Goal: Task Accomplishment & Management: Manage account settings

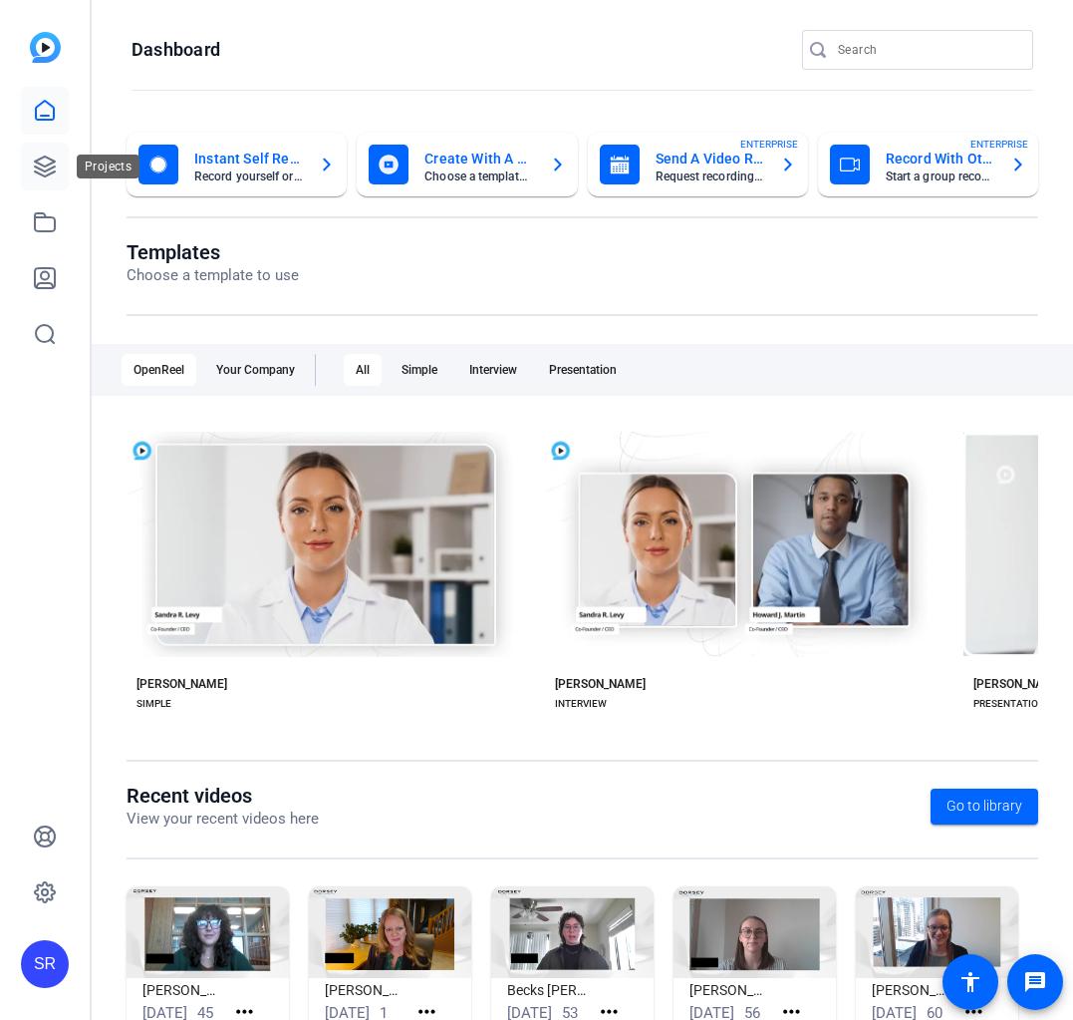
click at [45, 173] on icon at bounding box center [45, 166] width 24 height 24
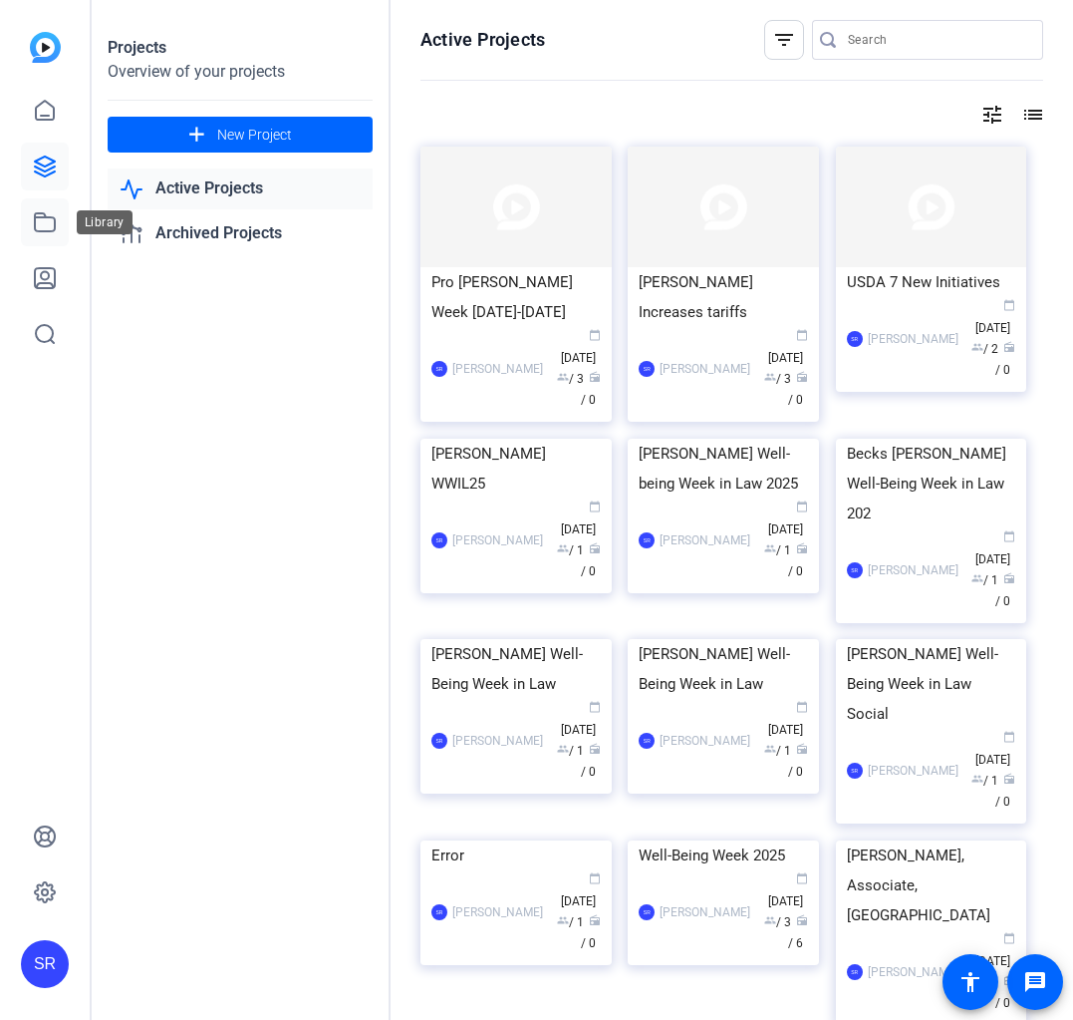
click at [43, 218] on icon at bounding box center [45, 222] width 20 height 18
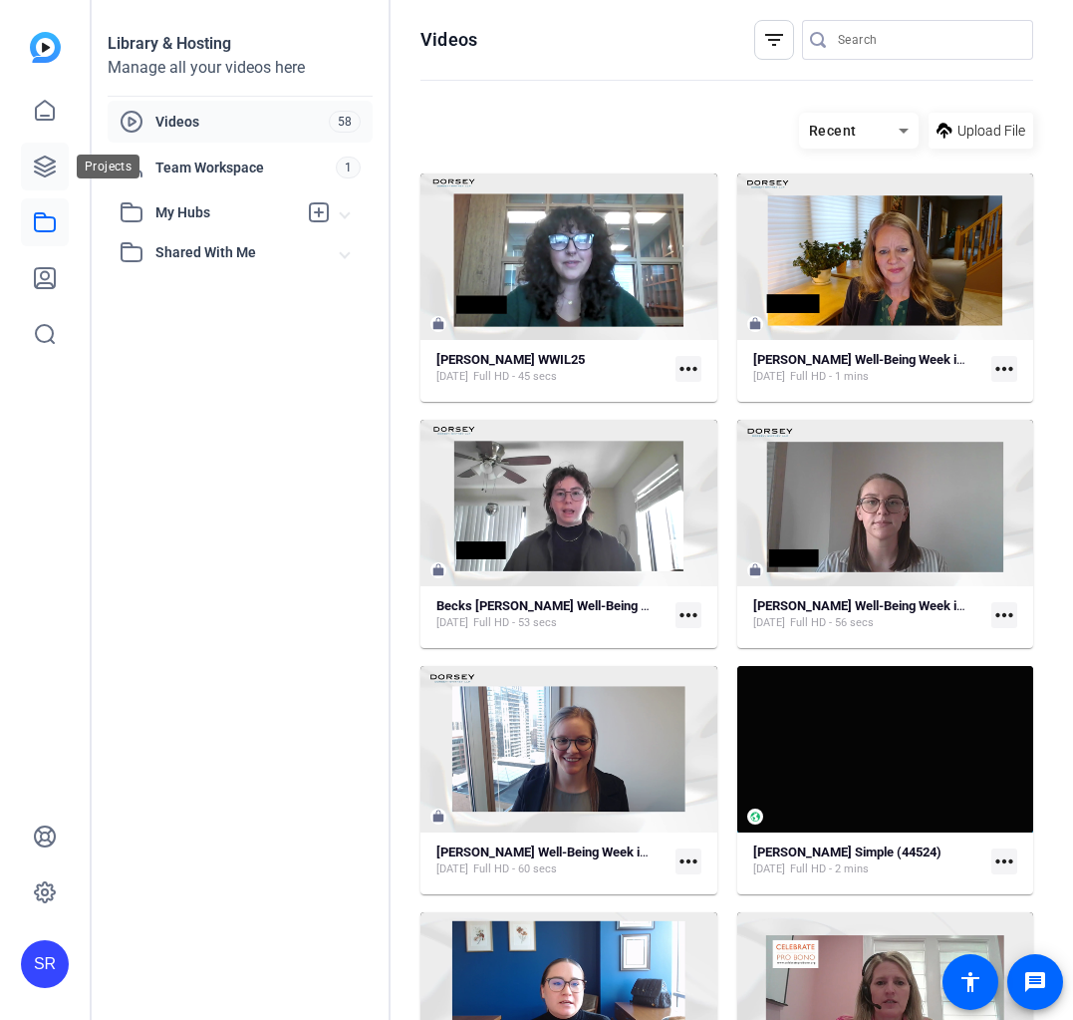
click at [34, 163] on icon at bounding box center [45, 166] width 24 height 24
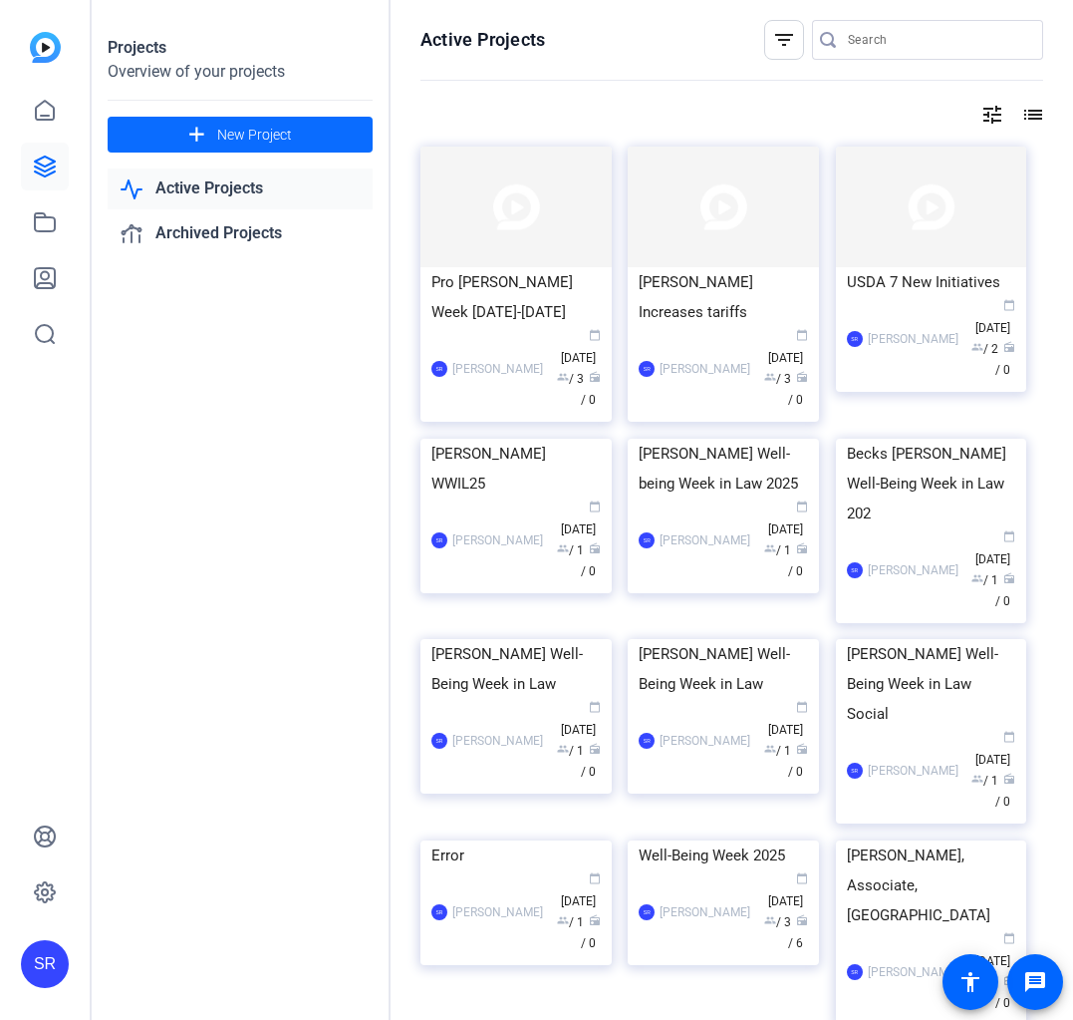
click at [208, 138] on mat-icon "add" at bounding box center [196, 135] width 25 height 25
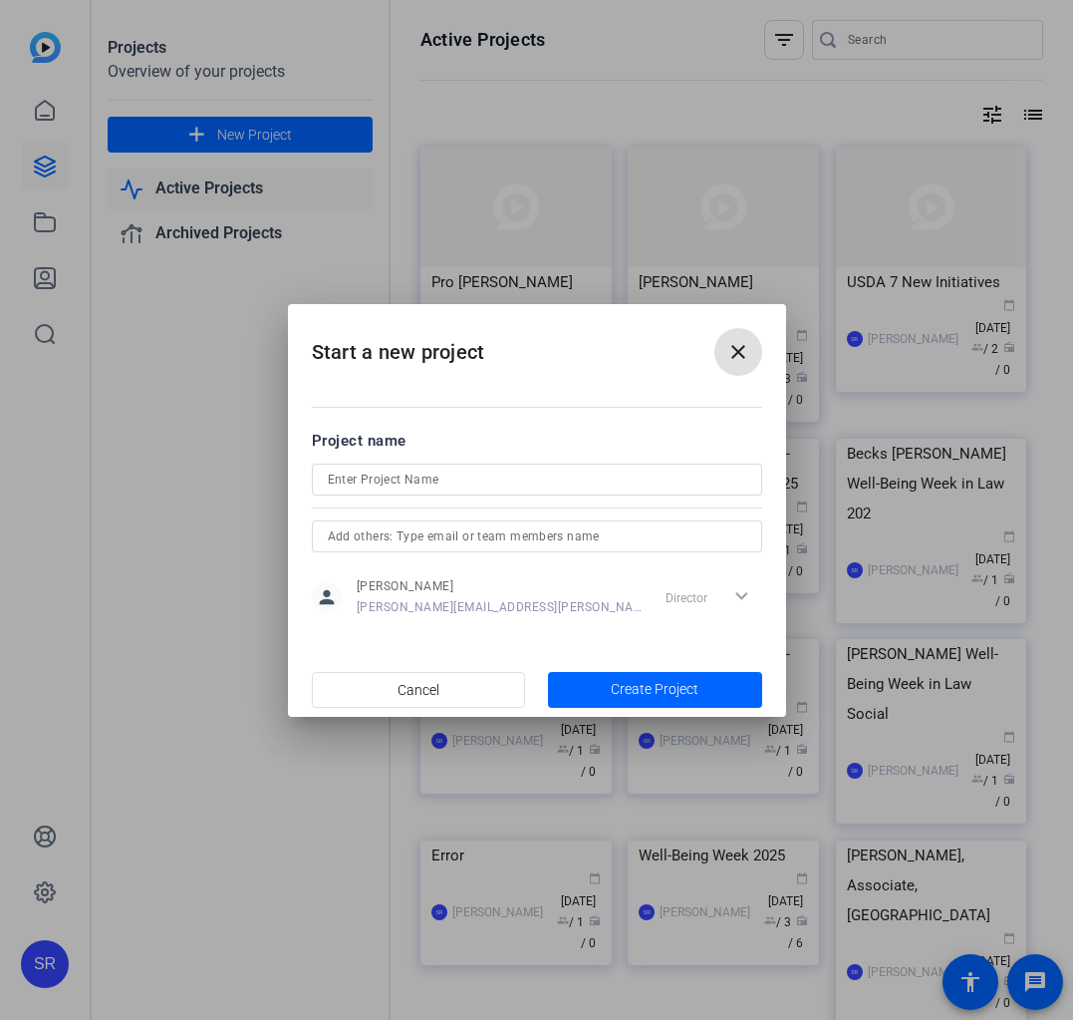
click at [474, 490] on input at bounding box center [537, 479] width 419 height 24
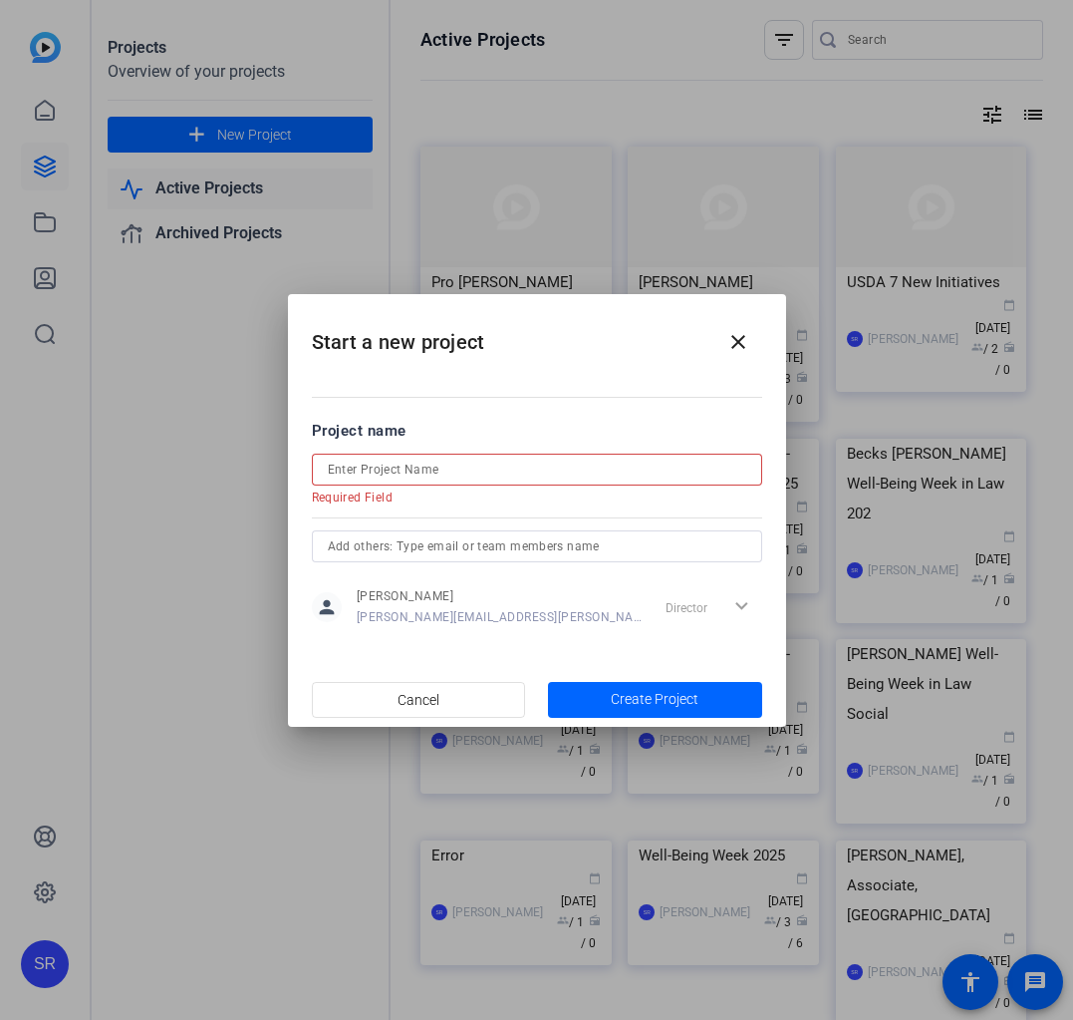
click at [584, 459] on input at bounding box center [537, 469] width 419 height 24
paste input "MHBA invitation | Hispanic Heritage Month"
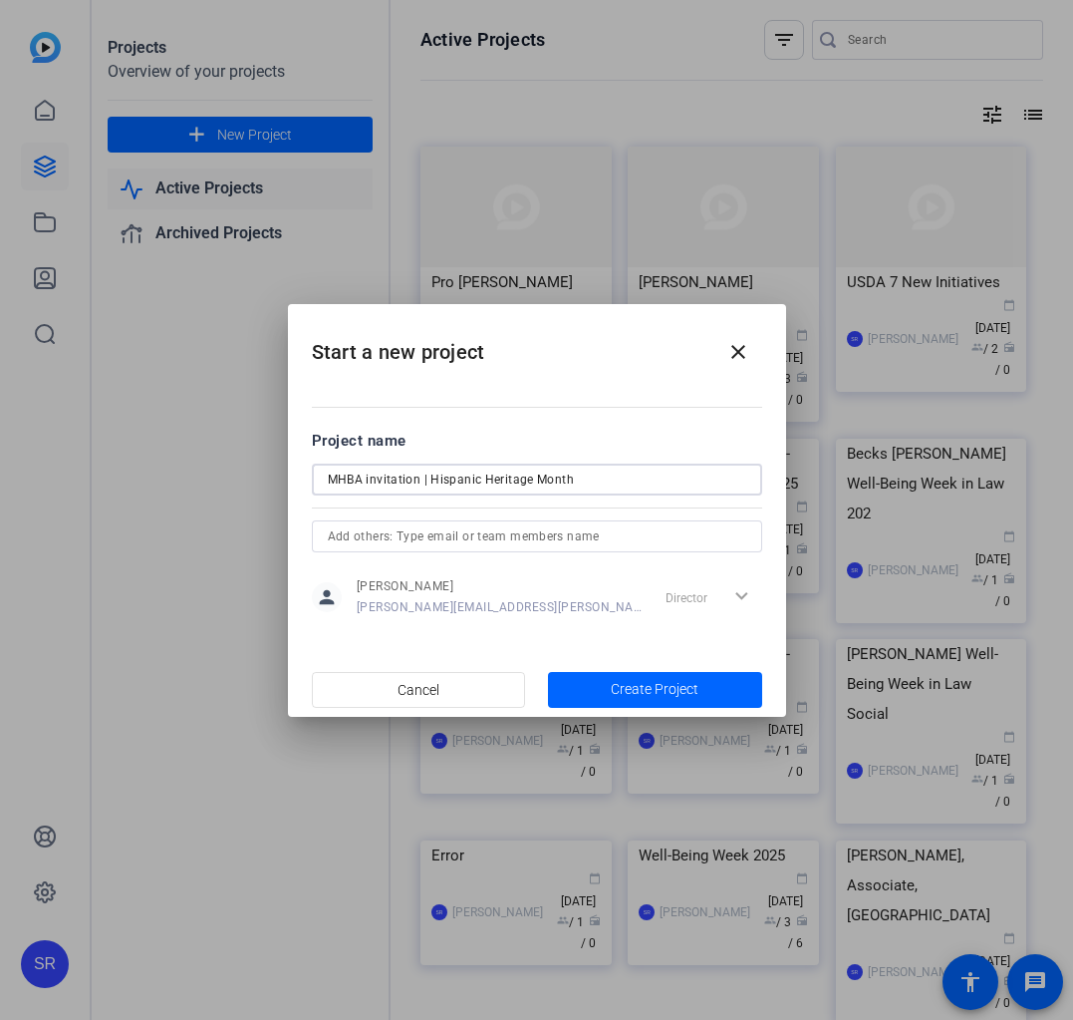
type input "MHBA invitation | Hispanic Heritage Month"
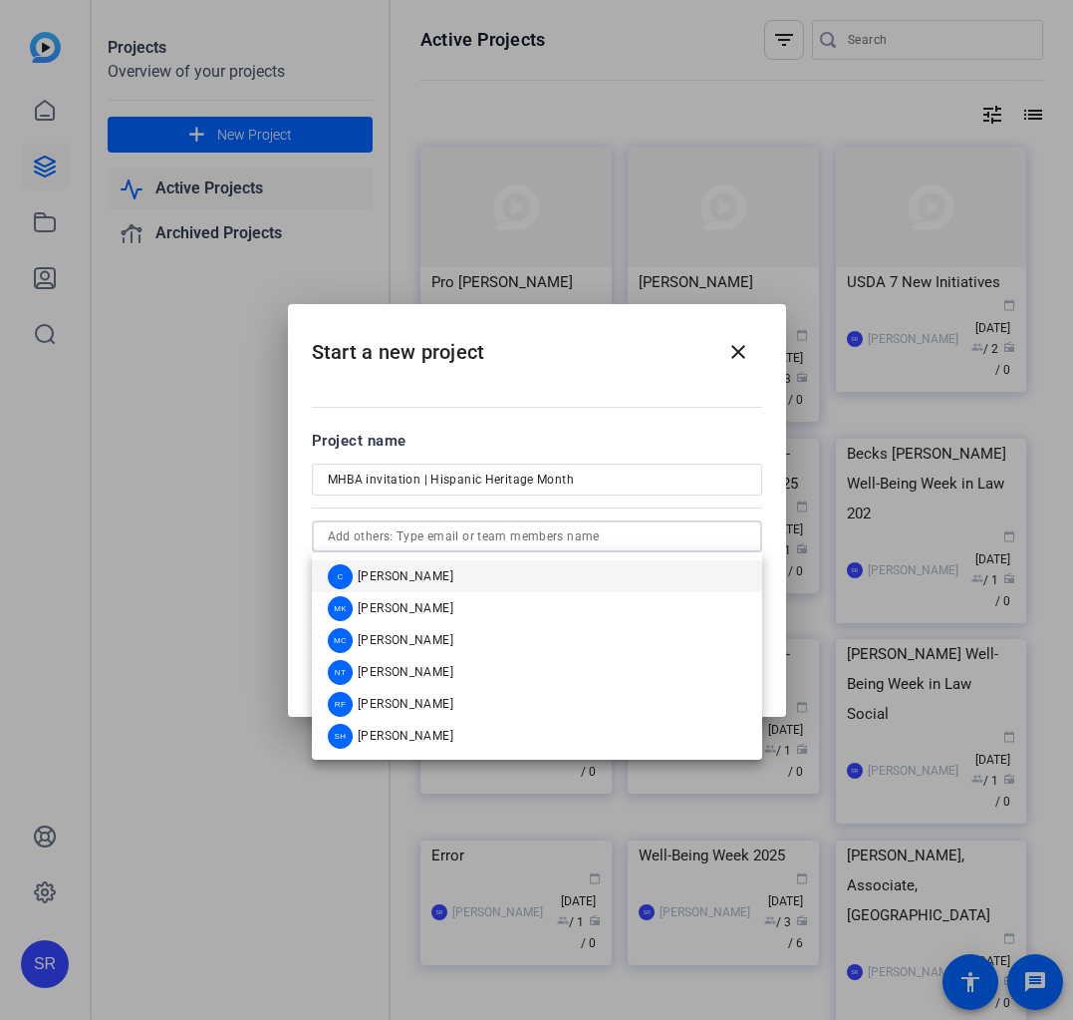
click at [507, 528] on input "text" at bounding box center [537, 536] width 419 height 24
click at [637, 537] on input "text" at bounding box center [537, 536] width 419 height 24
click at [748, 480] on div "MHBA invitation | Hispanic Heritage Month" at bounding box center [537, 479] width 451 height 32
click at [661, 546] on input "text" at bounding box center [537, 536] width 419 height 24
click at [681, 400] on mat-dialog-content "Project name MHBA invitation | Hispanic Heritage Month person [PERSON_NAME] [PE…" at bounding box center [537, 523] width 498 height 277
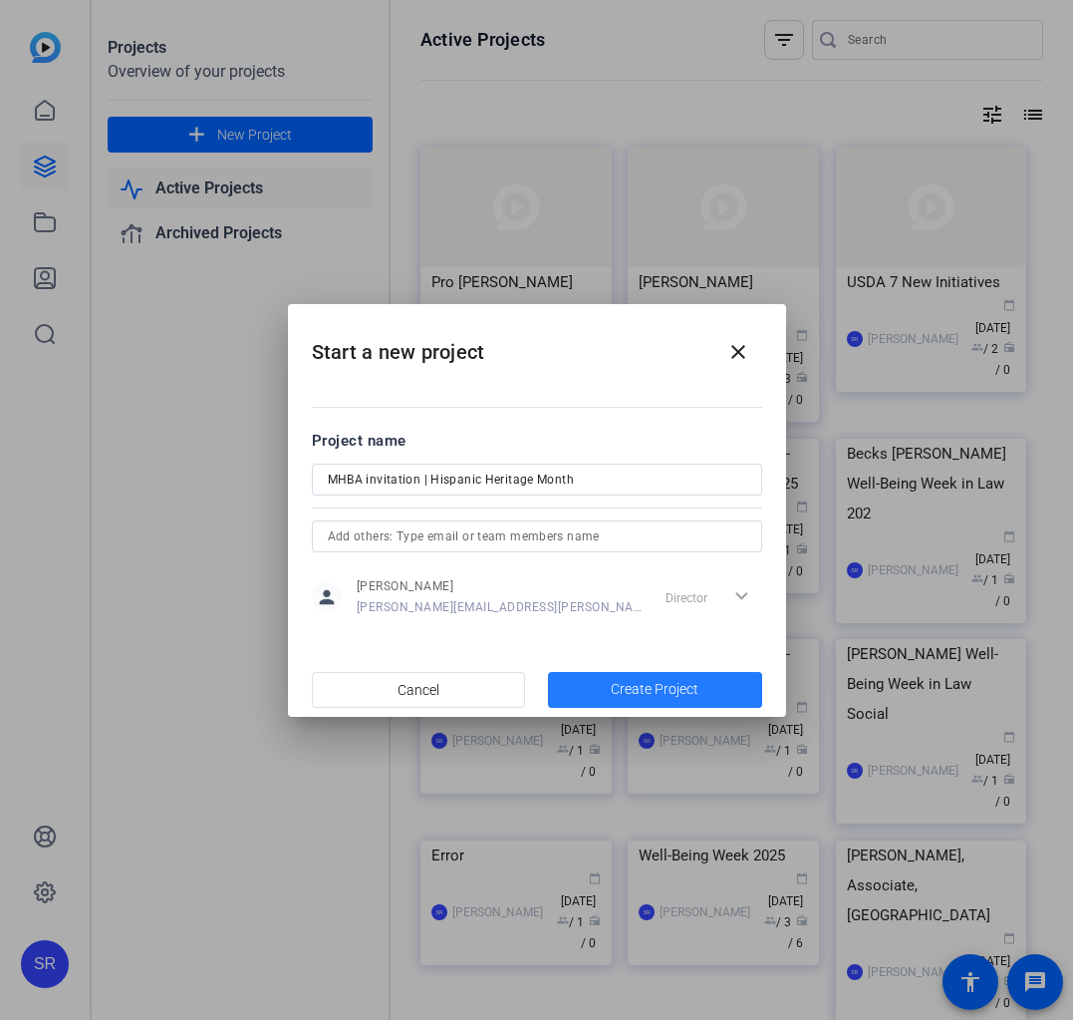
click at [663, 671] on span "button" at bounding box center [655, 690] width 214 height 48
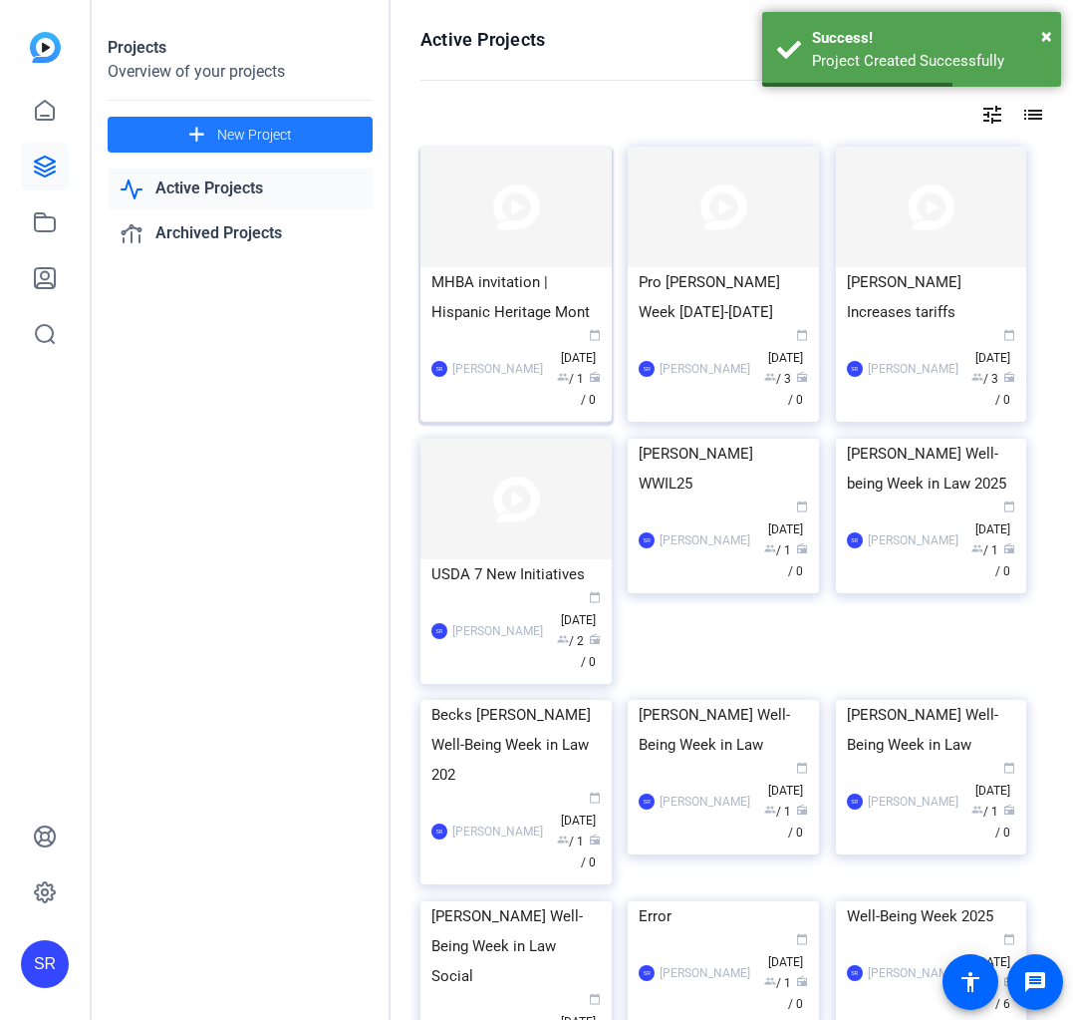
click at [562, 257] on img at bounding box center [516, 207] width 191 height 121
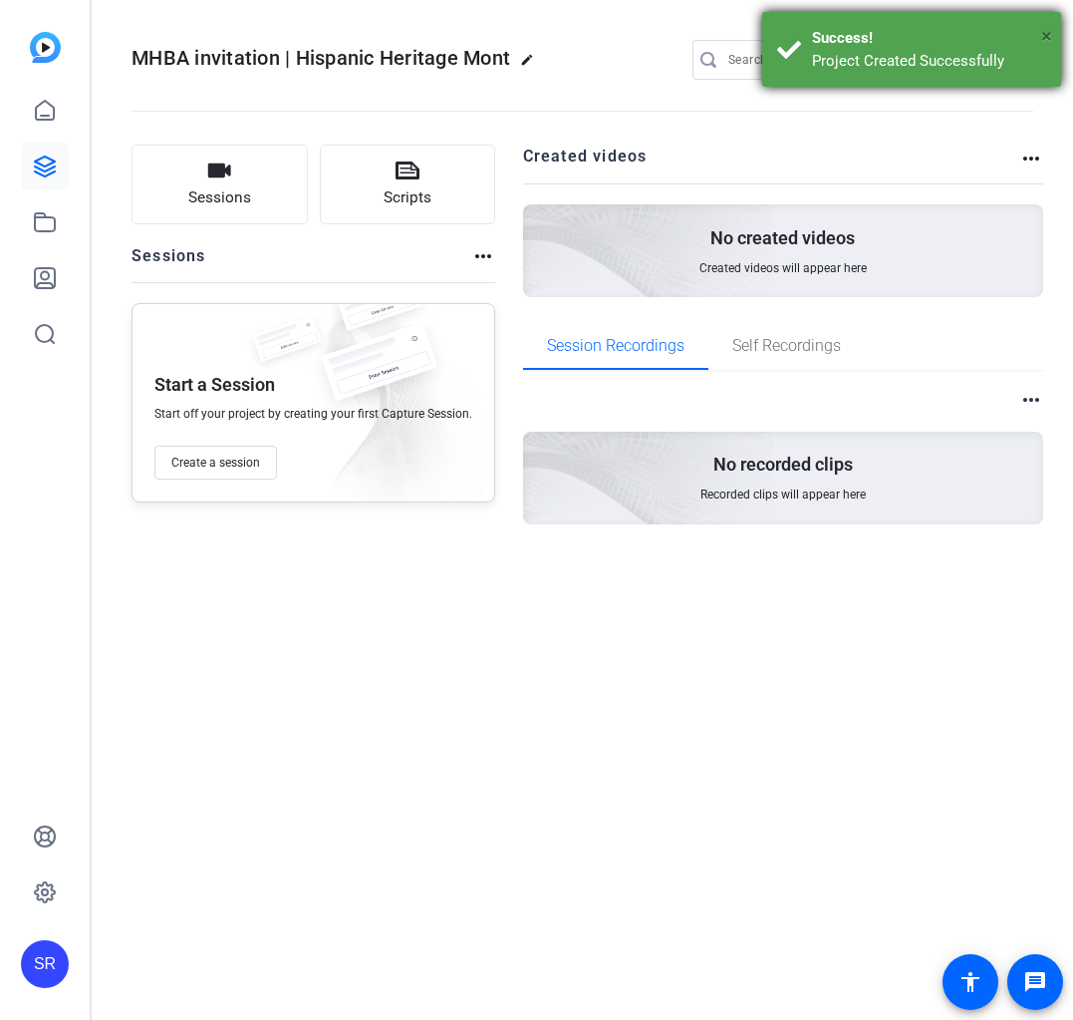
click at [1051, 38] on span "×" at bounding box center [1047, 36] width 11 height 24
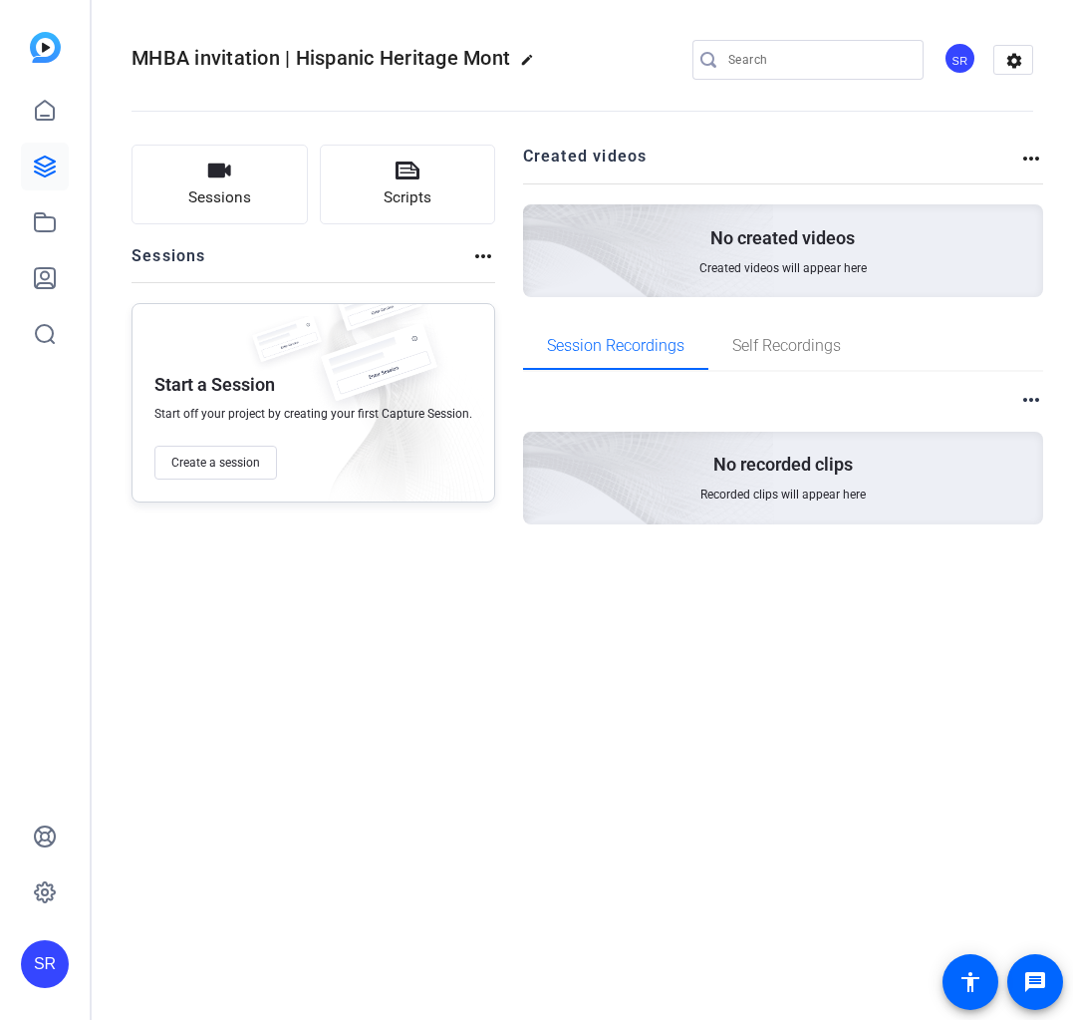
click at [973, 63] on div "SR" at bounding box center [960, 58] width 33 height 33
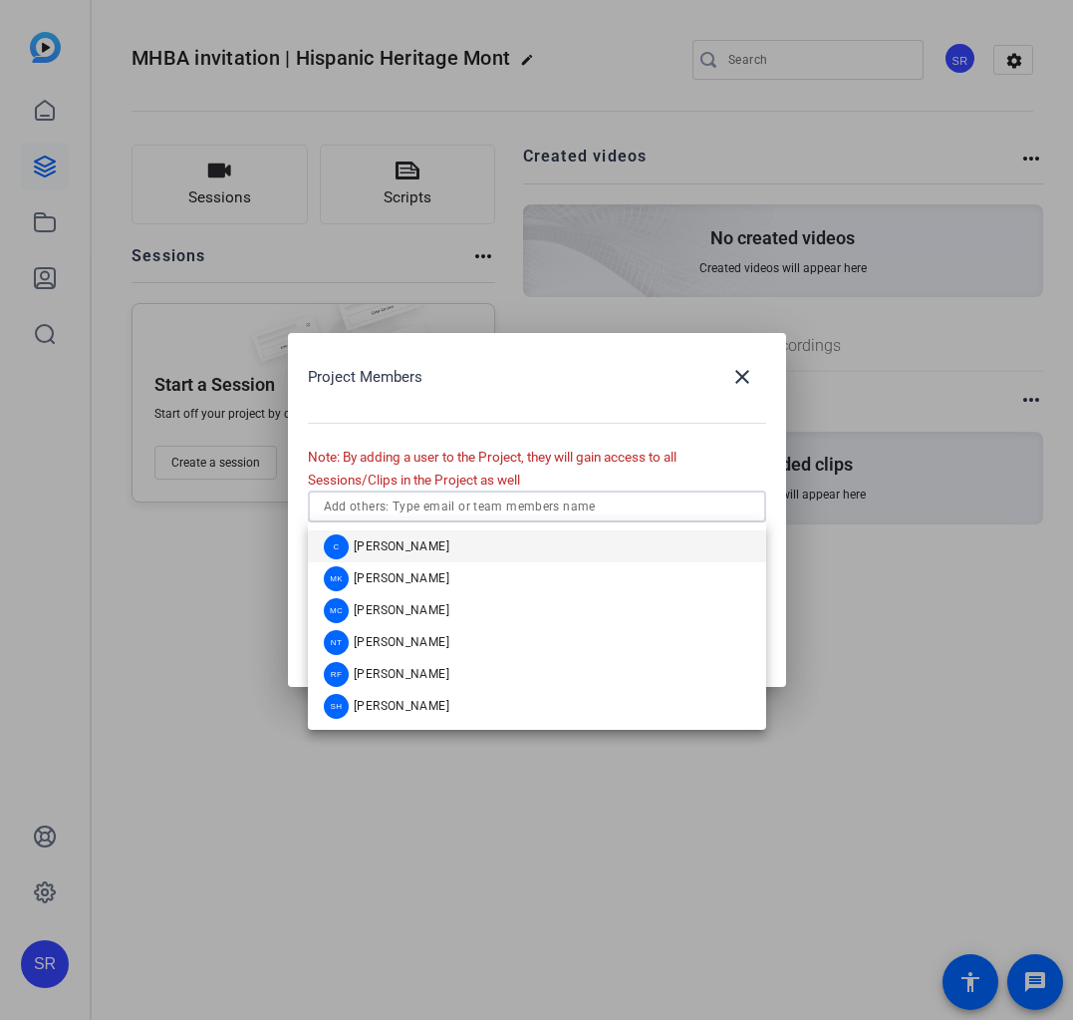
click at [534, 503] on input "text" at bounding box center [537, 506] width 427 height 24
click at [498, 599] on mat-option "MC [PERSON_NAME]" at bounding box center [537, 610] width 458 height 32
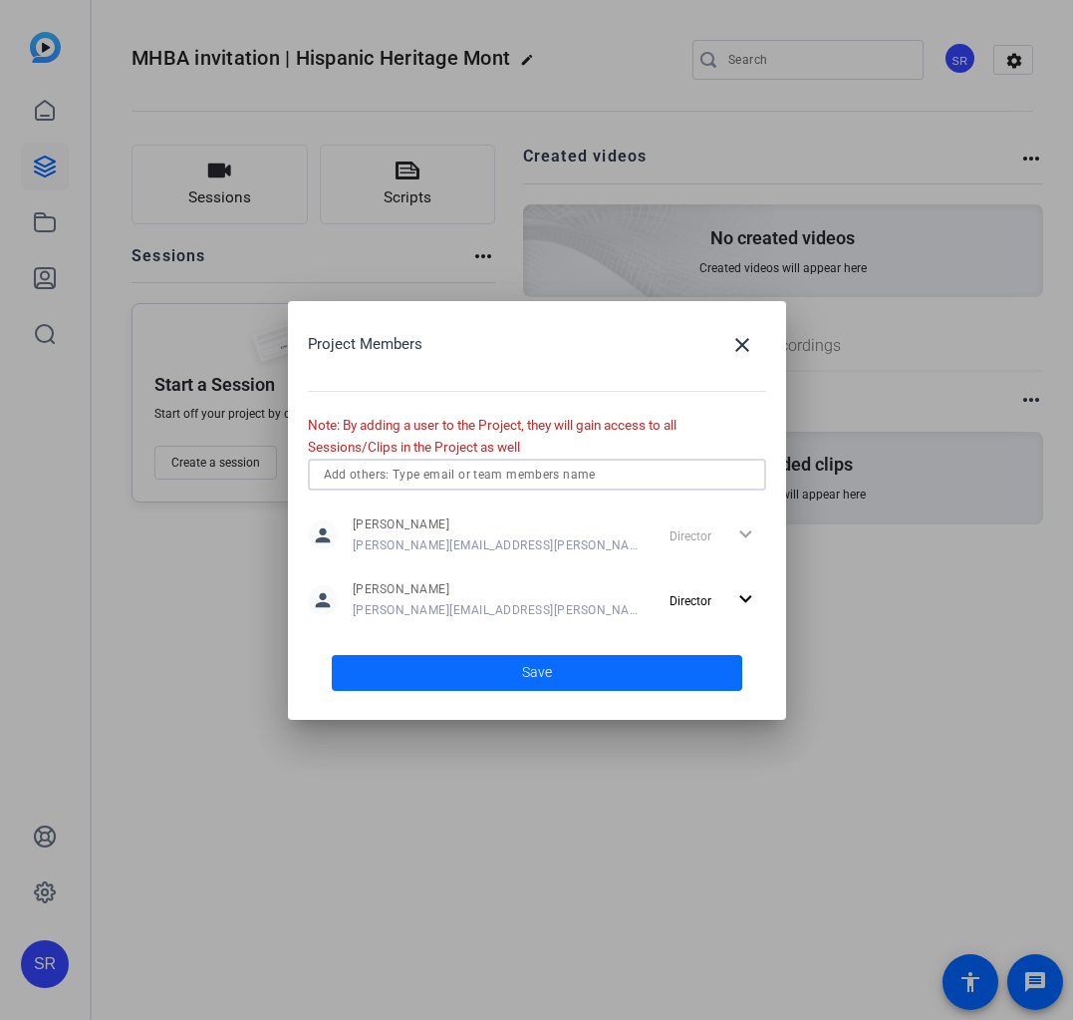
click at [513, 677] on span at bounding box center [537, 673] width 411 height 48
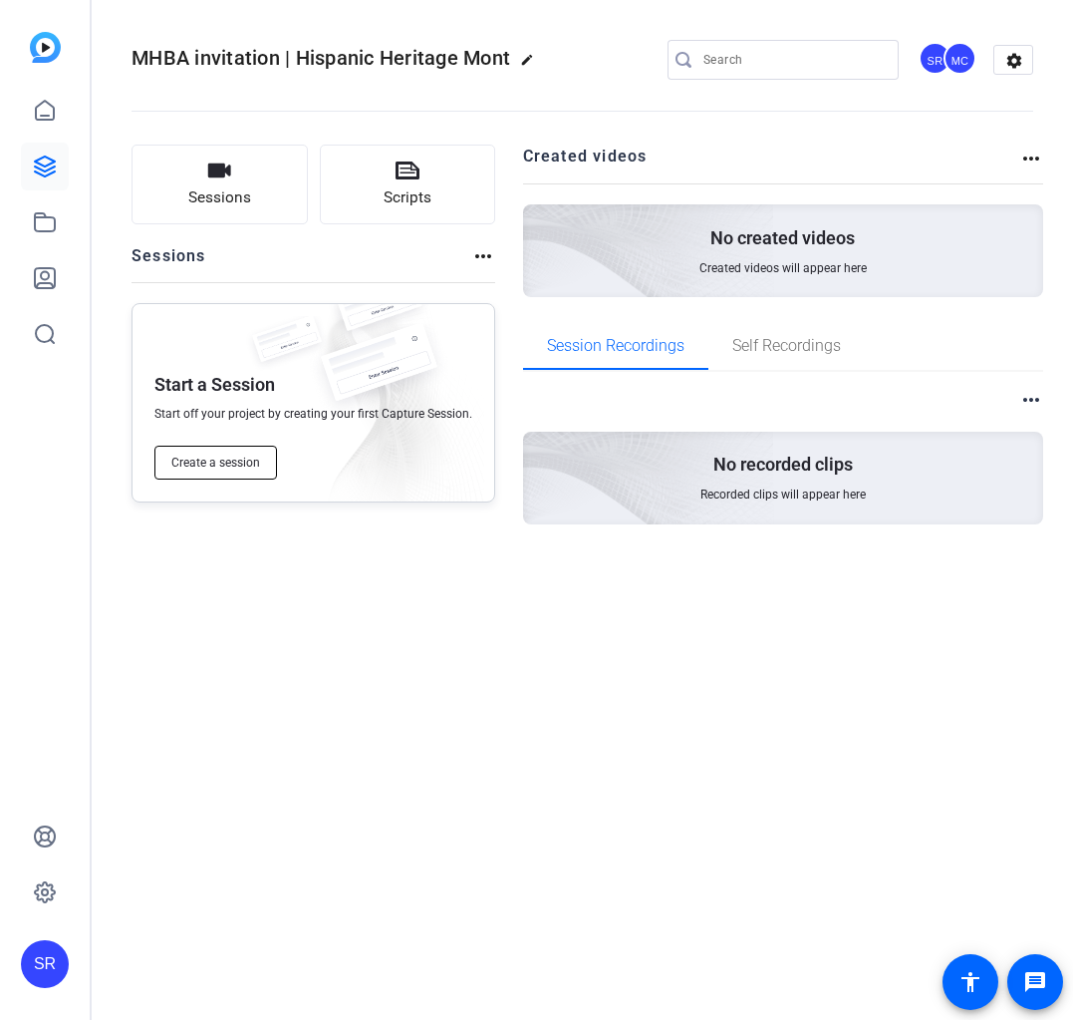
click at [200, 460] on span "Create a session" at bounding box center [215, 462] width 89 height 16
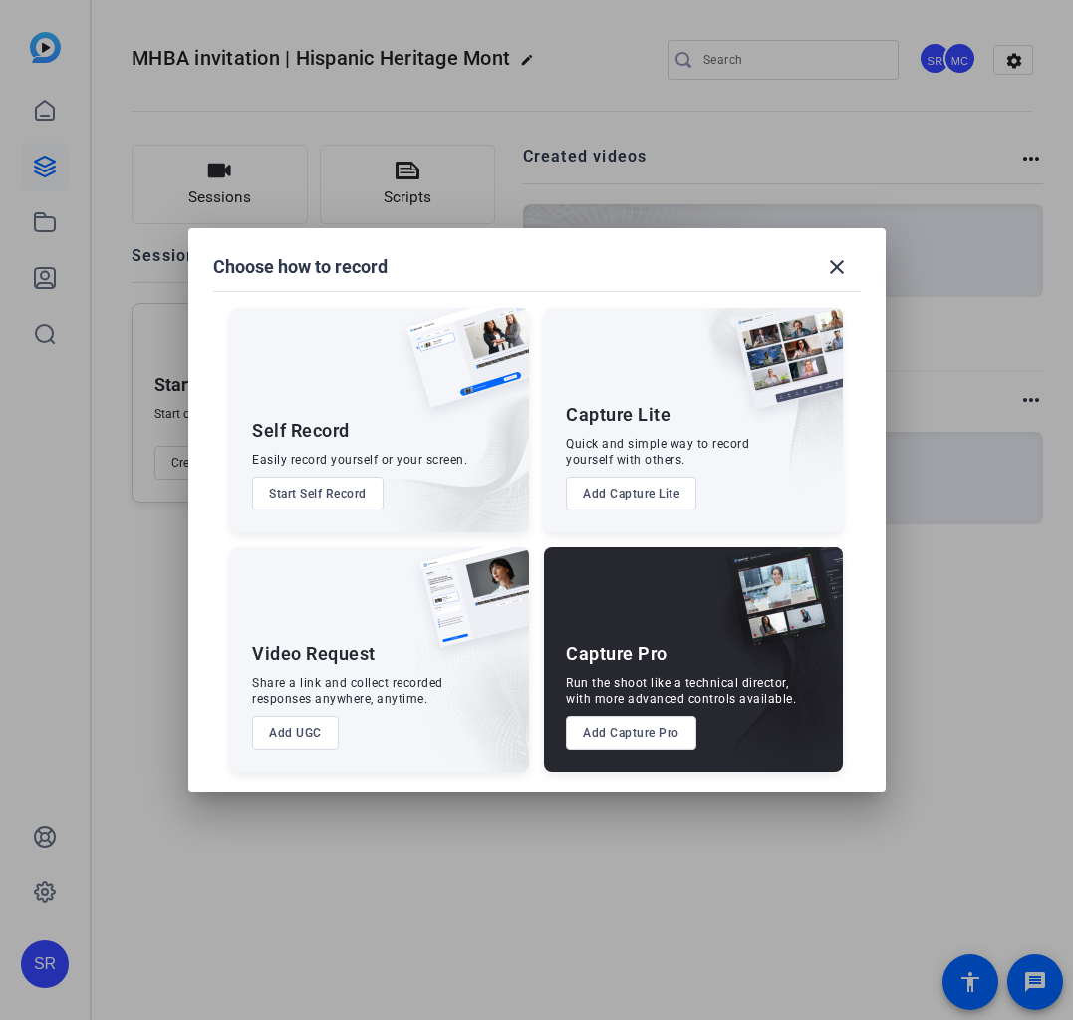
click at [313, 730] on button "Add UGC" at bounding box center [295, 733] width 87 height 34
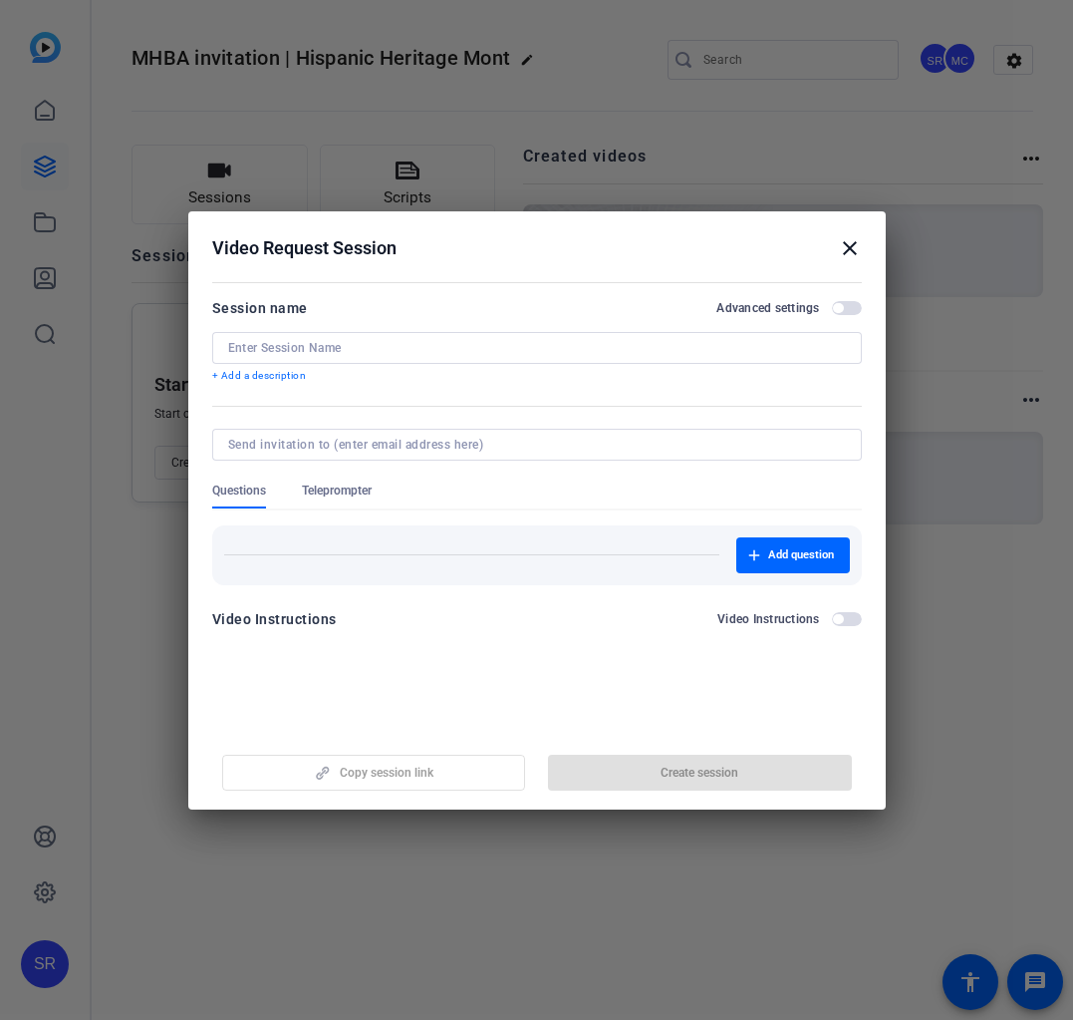
click at [280, 352] on input at bounding box center [537, 348] width 618 height 16
paste input "MHBA invitation | Hispanic Heritage Month"
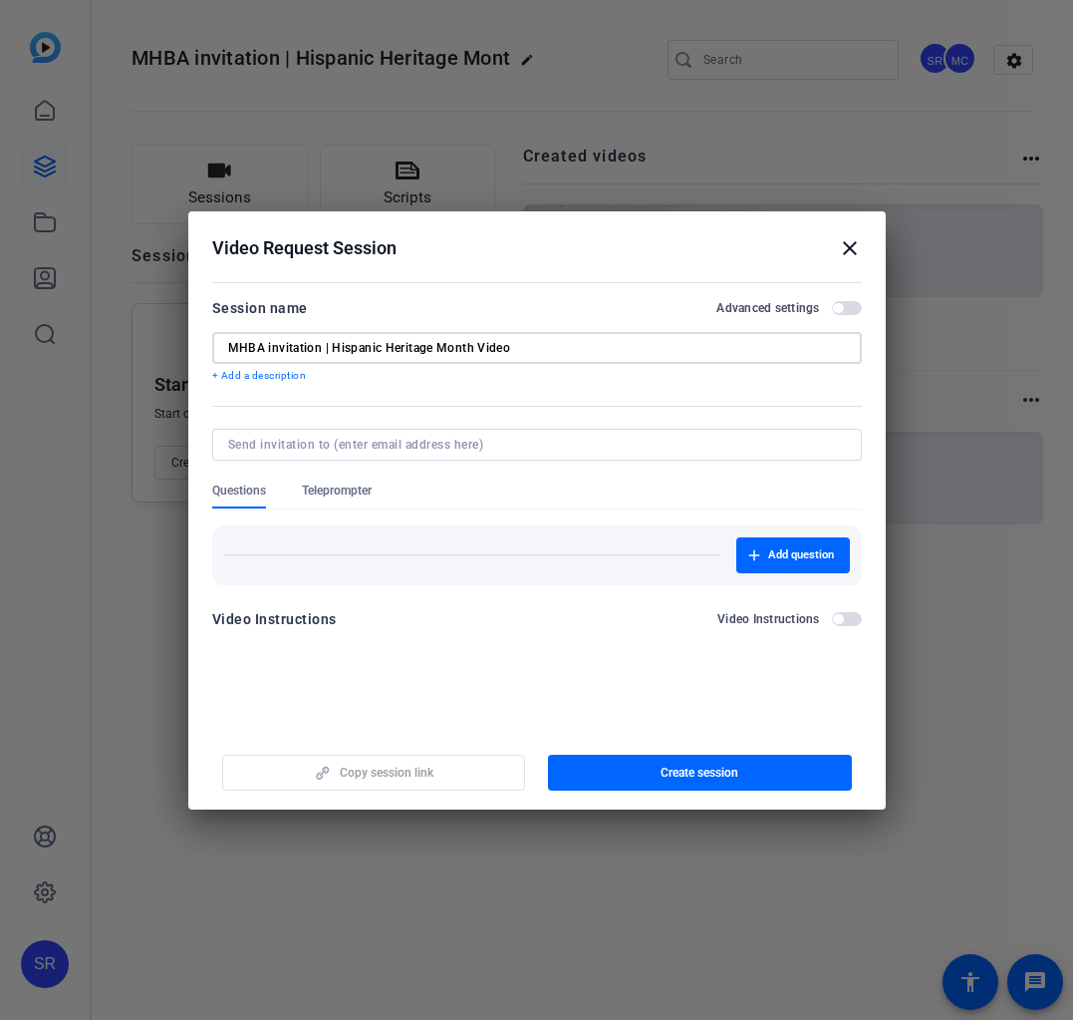
type input "MHBA invitation | Hispanic Heritage Month Video"
click at [337, 444] on input at bounding box center [533, 445] width 610 height 16
click at [637, 777] on span "button" at bounding box center [700, 773] width 304 height 48
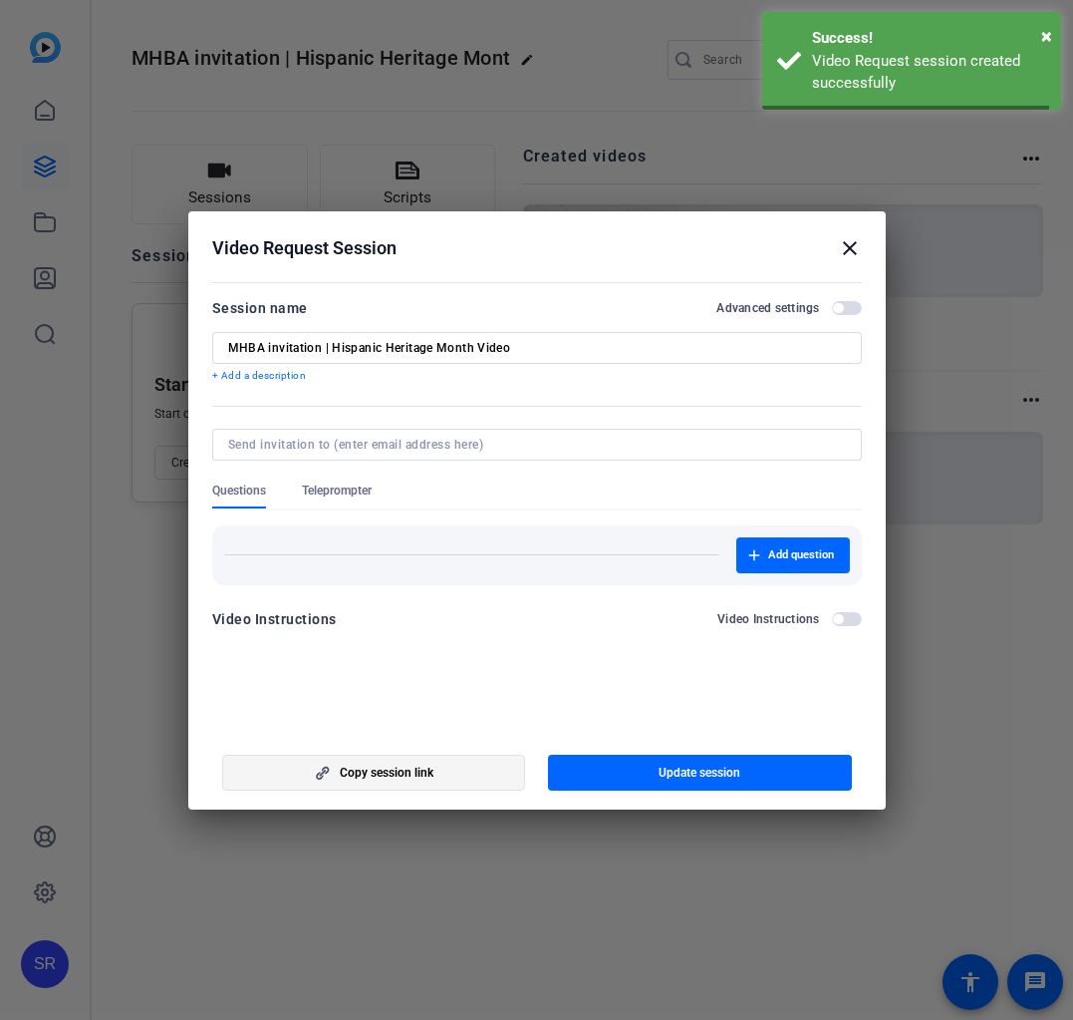
click at [454, 787] on span "button" at bounding box center [374, 773] width 302 height 48
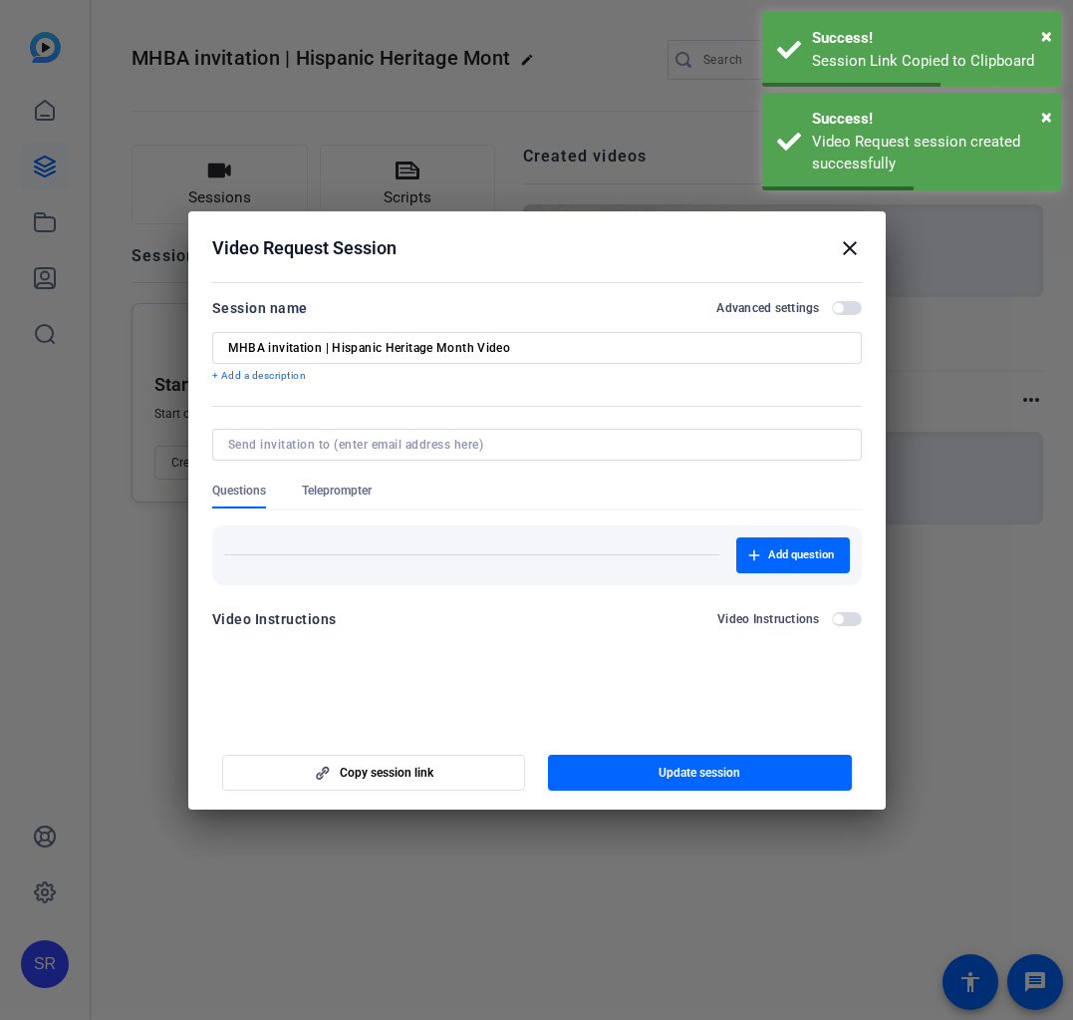
click at [843, 246] on mat-icon "close" at bounding box center [850, 248] width 24 height 24
